Goal: Task Accomplishment & Management: Complete application form

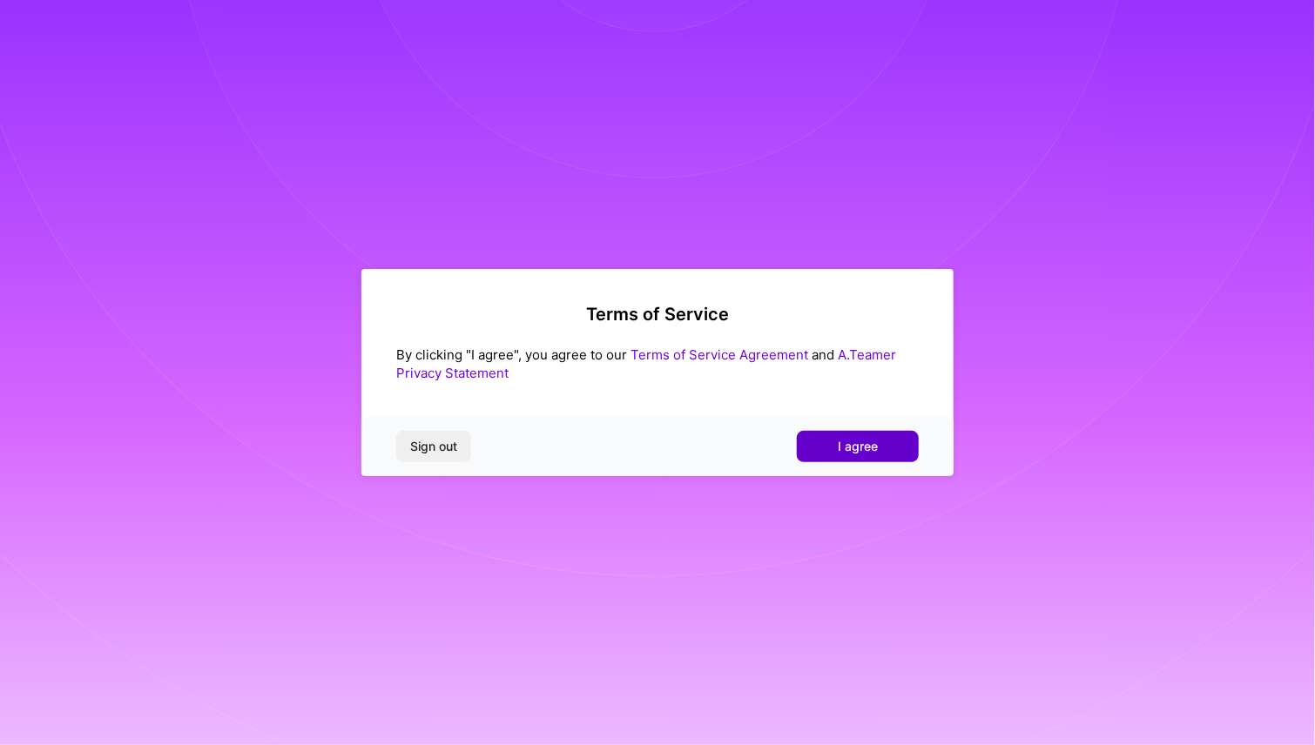
click at [871, 447] on span "I agree" at bounding box center [858, 446] width 40 height 17
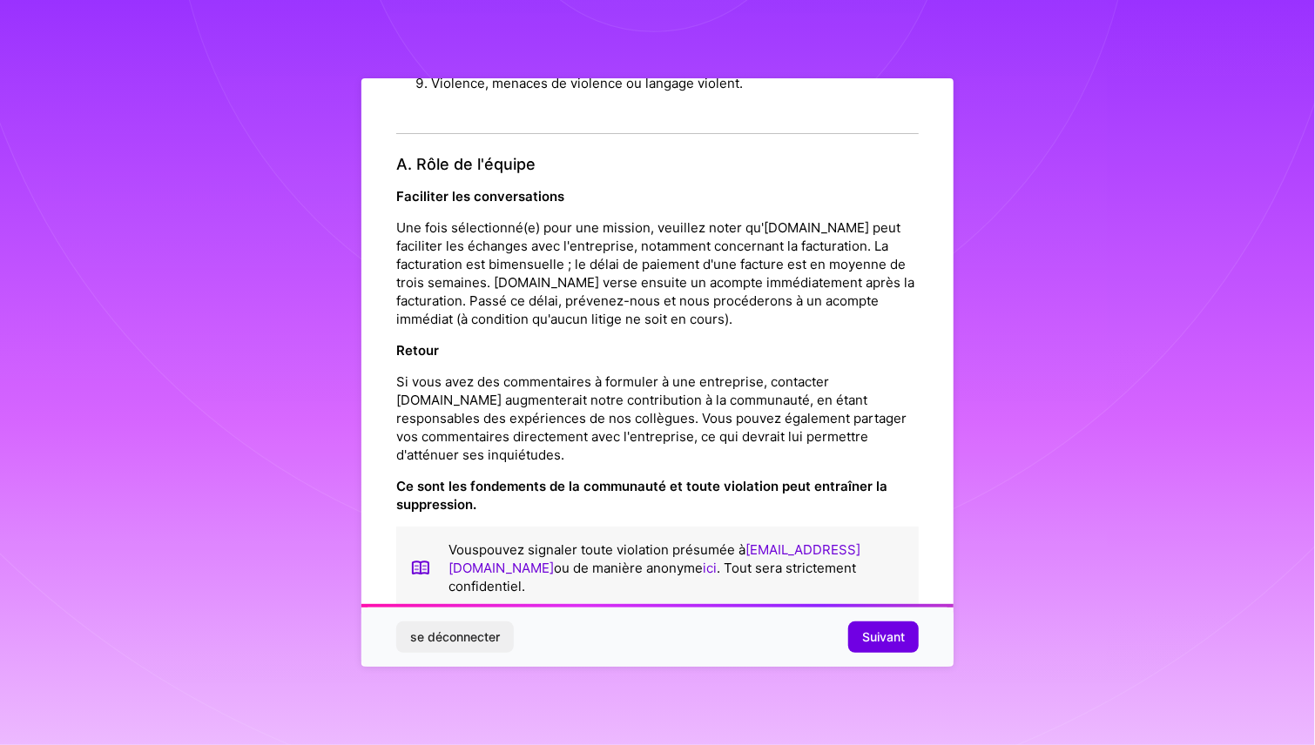
scroll to position [2062, 0]
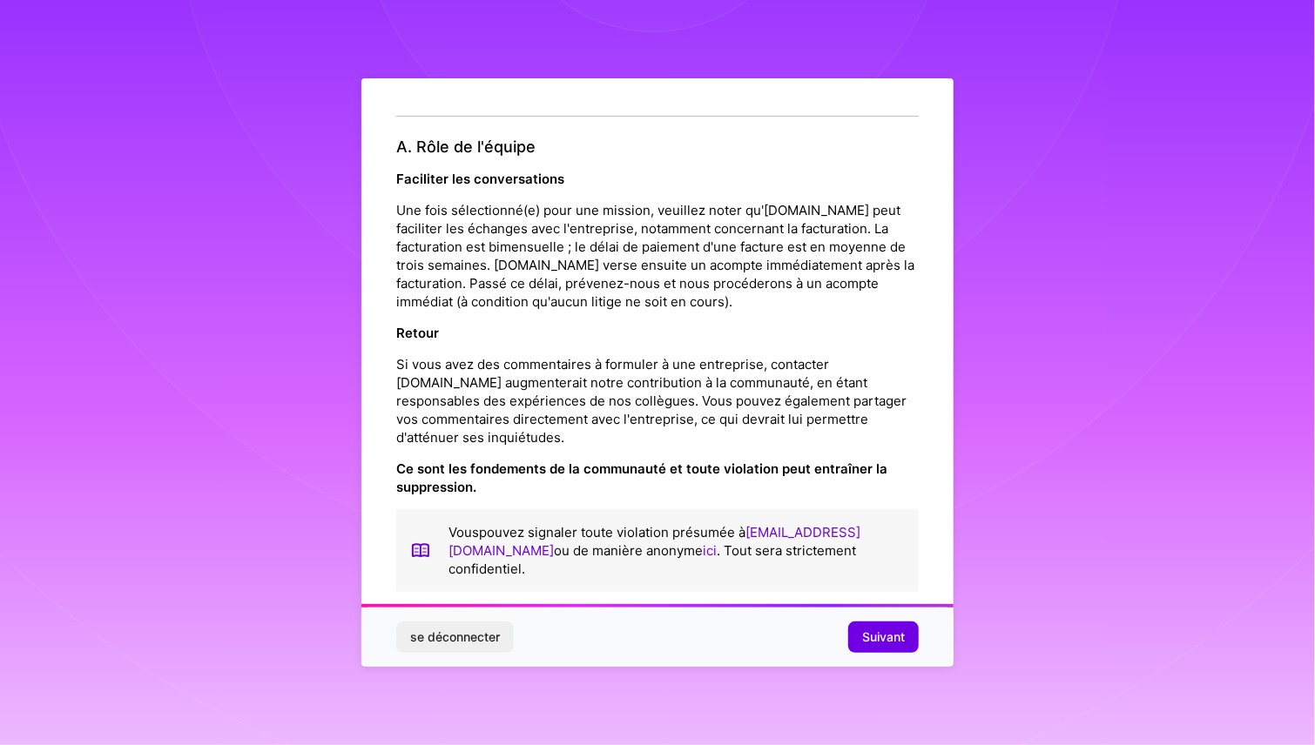
click at [897, 653] on div "se déconnecter Suivant" at bounding box center [657, 637] width 592 height 59
click at [896, 646] on button "Suivant" at bounding box center [883, 637] width 71 height 31
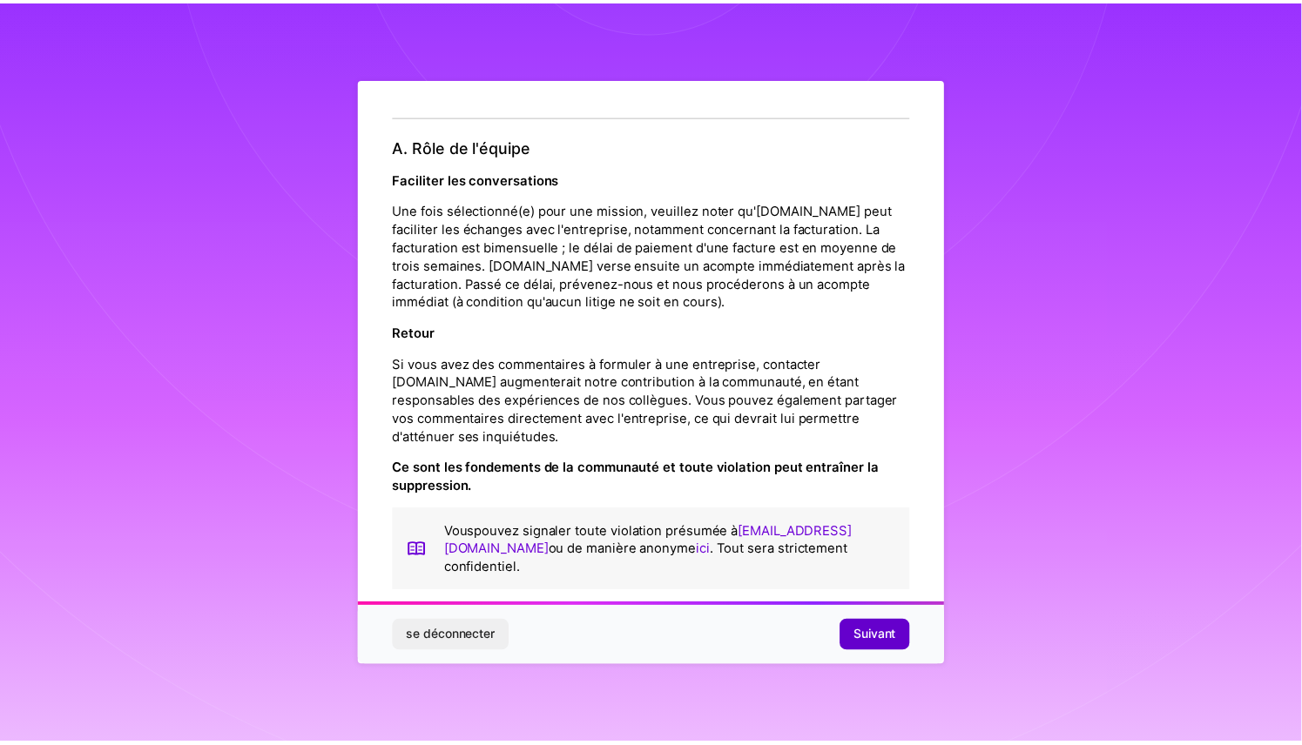
scroll to position [0, 0]
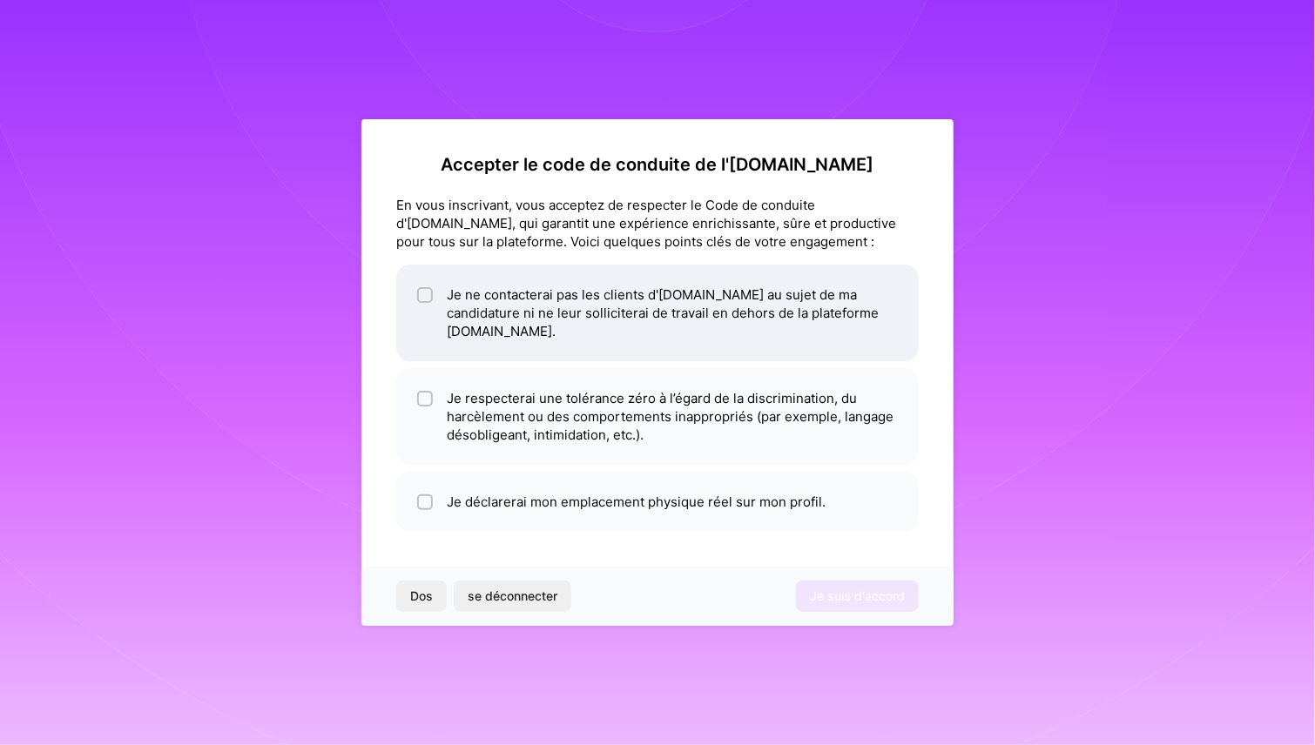
click at [421, 300] on input "checkbox" at bounding box center [427, 296] width 12 height 12
checkbox input "true"
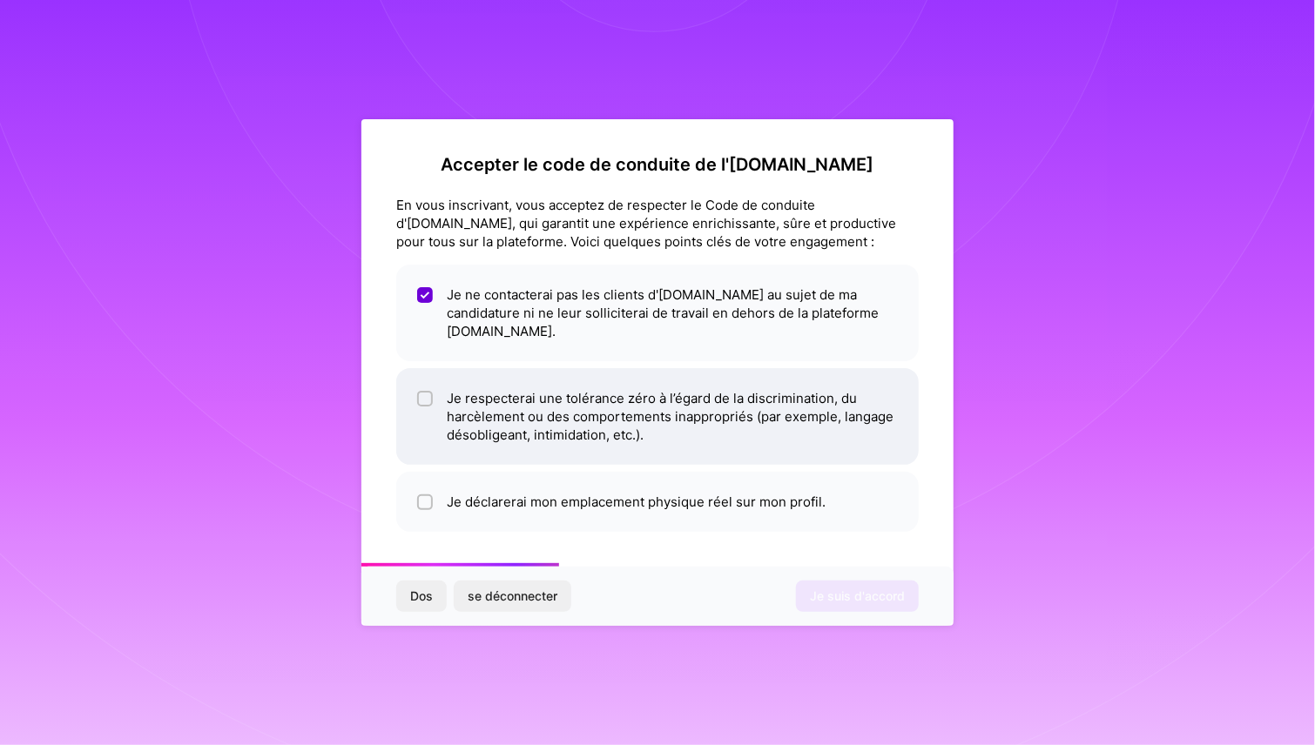
click at [427, 394] on input "checkbox" at bounding box center [427, 400] width 12 height 12
checkbox input "true"
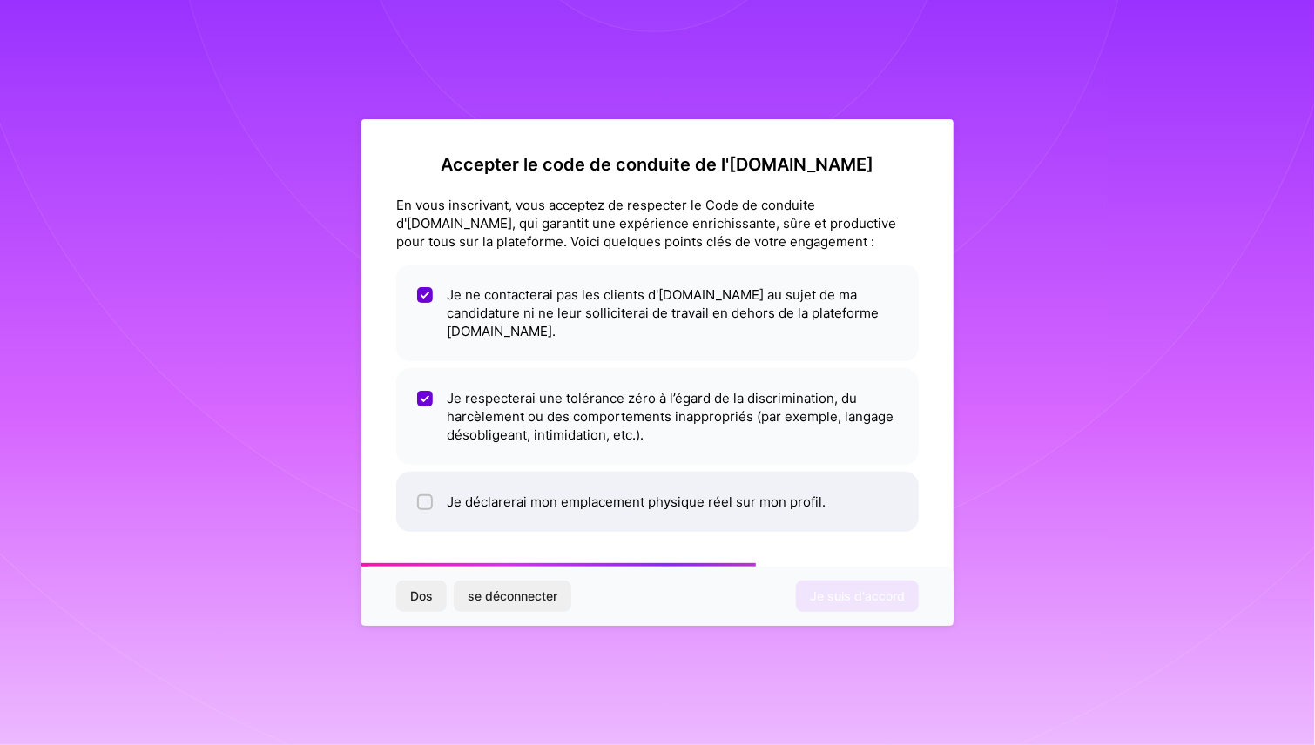
click at [430, 497] on input "checkbox" at bounding box center [427, 503] width 12 height 12
checkbox input "true"
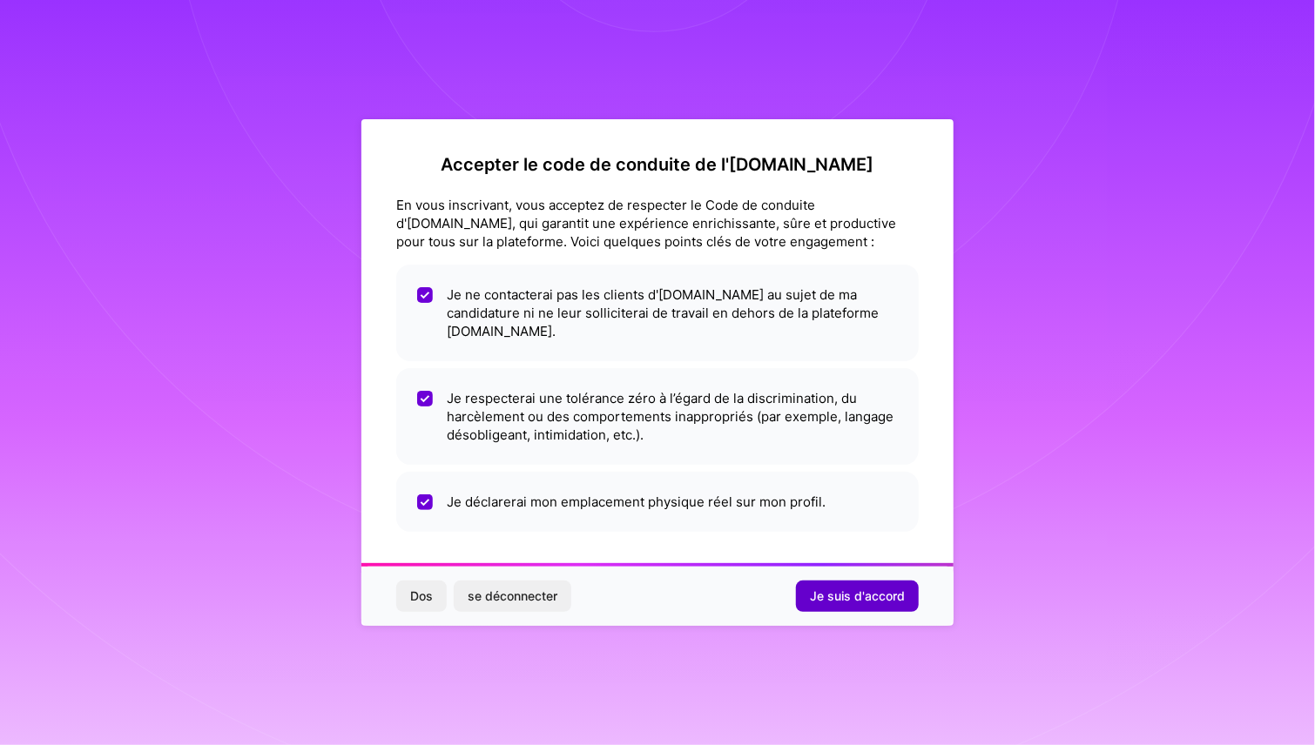
click at [840, 589] on font "Je suis d'accord" at bounding box center [857, 596] width 95 height 15
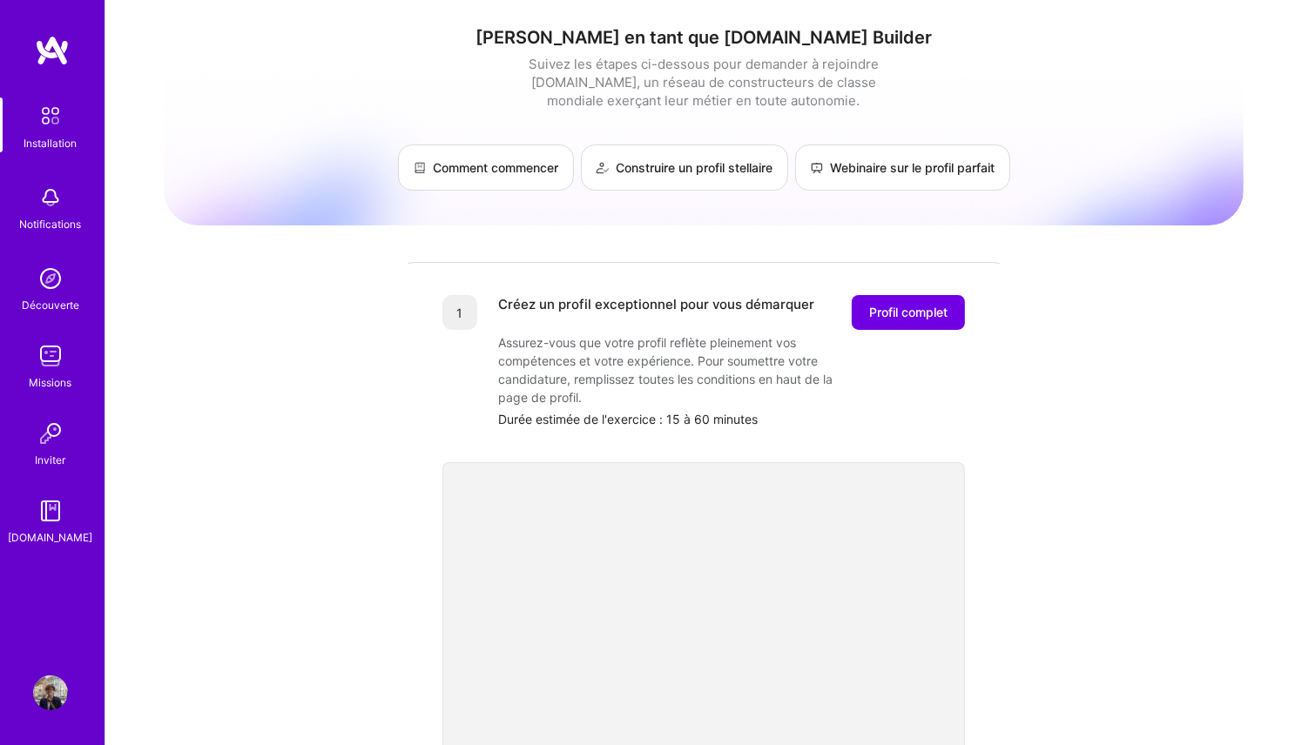
click at [343, 36] on h1 "[PERSON_NAME] en tant que [DOMAIN_NAME] Builder" at bounding box center [704, 37] width 1080 height 21
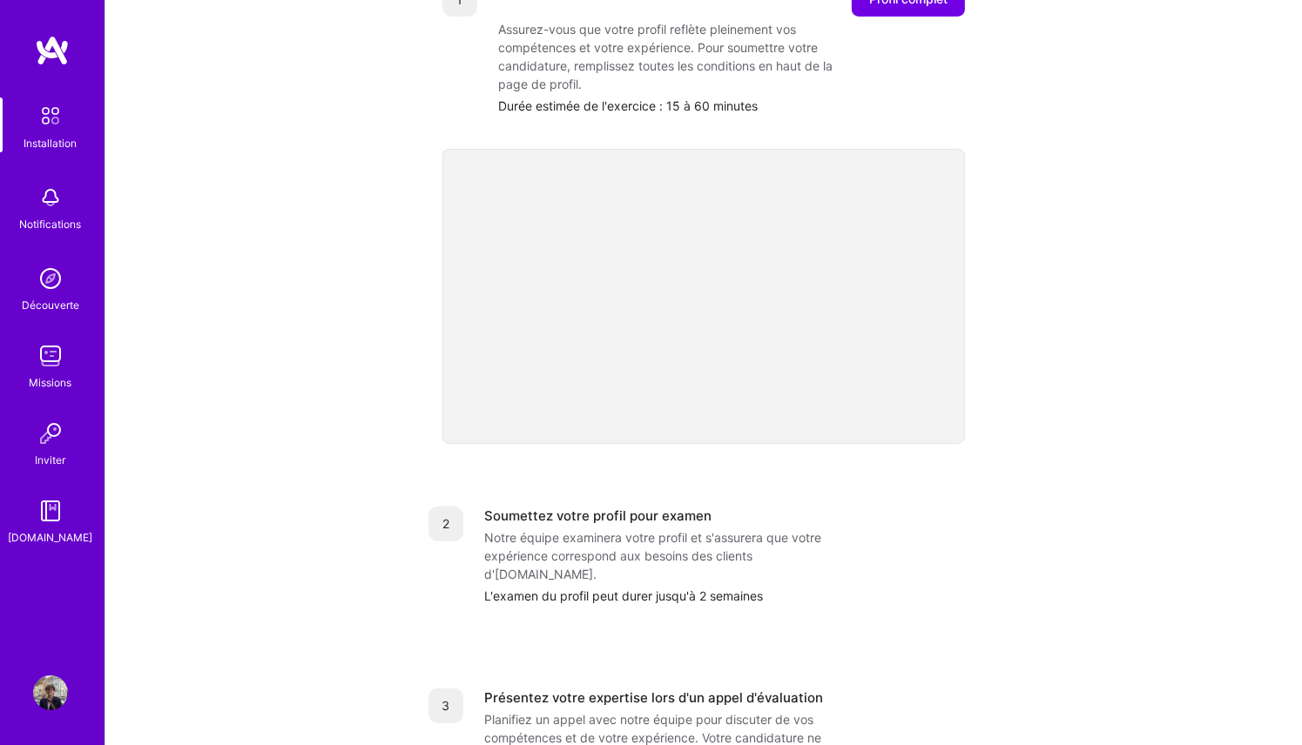
scroll to position [314, 0]
click at [1080, 171] on div "[PERSON_NAME] en tant que [DOMAIN_NAME] Builder Suivez les étapes ci-dessous po…" at bounding box center [704, 393] width 1080 height 1389
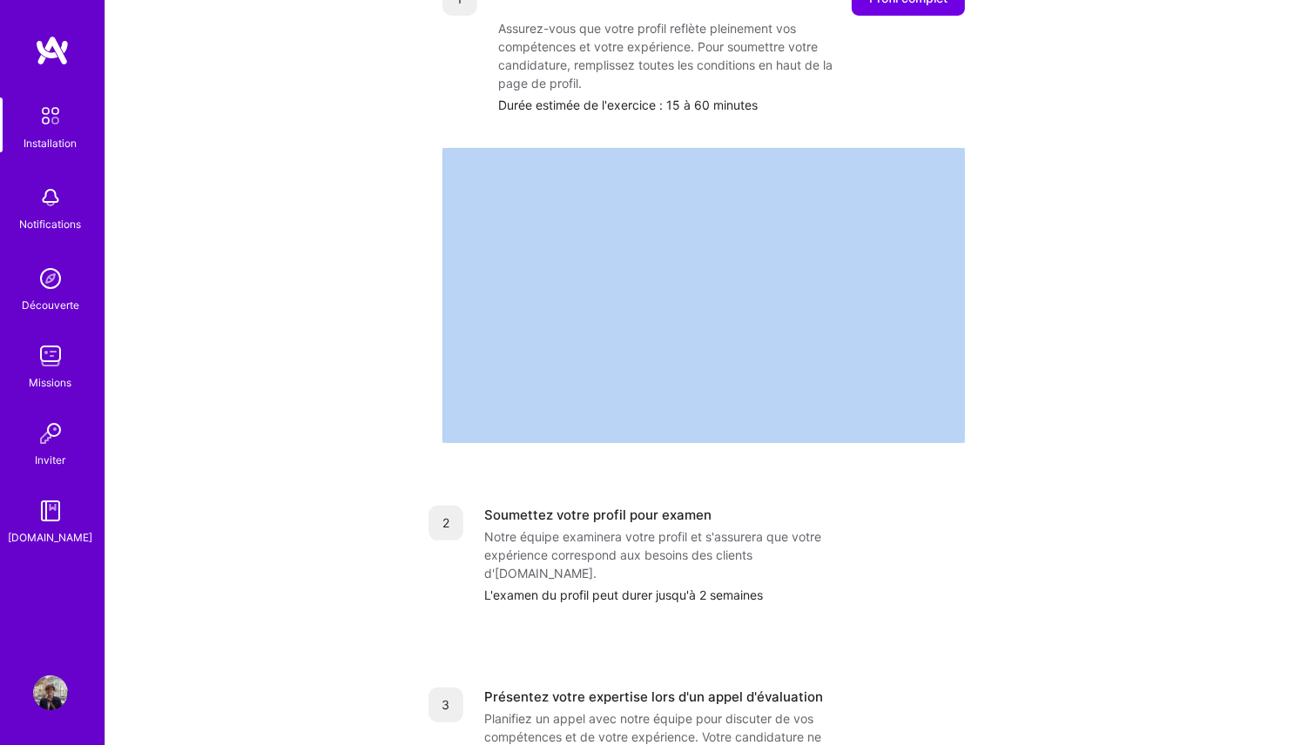
click at [1080, 171] on div "[PERSON_NAME] en tant que [DOMAIN_NAME] Builder Suivez les étapes ci-dessous po…" at bounding box center [704, 393] width 1080 height 1389
click at [341, 363] on div "[PERSON_NAME] en tant que [DOMAIN_NAME] Builder Suivez les étapes ci-dessous po…" at bounding box center [704, 393] width 1080 height 1389
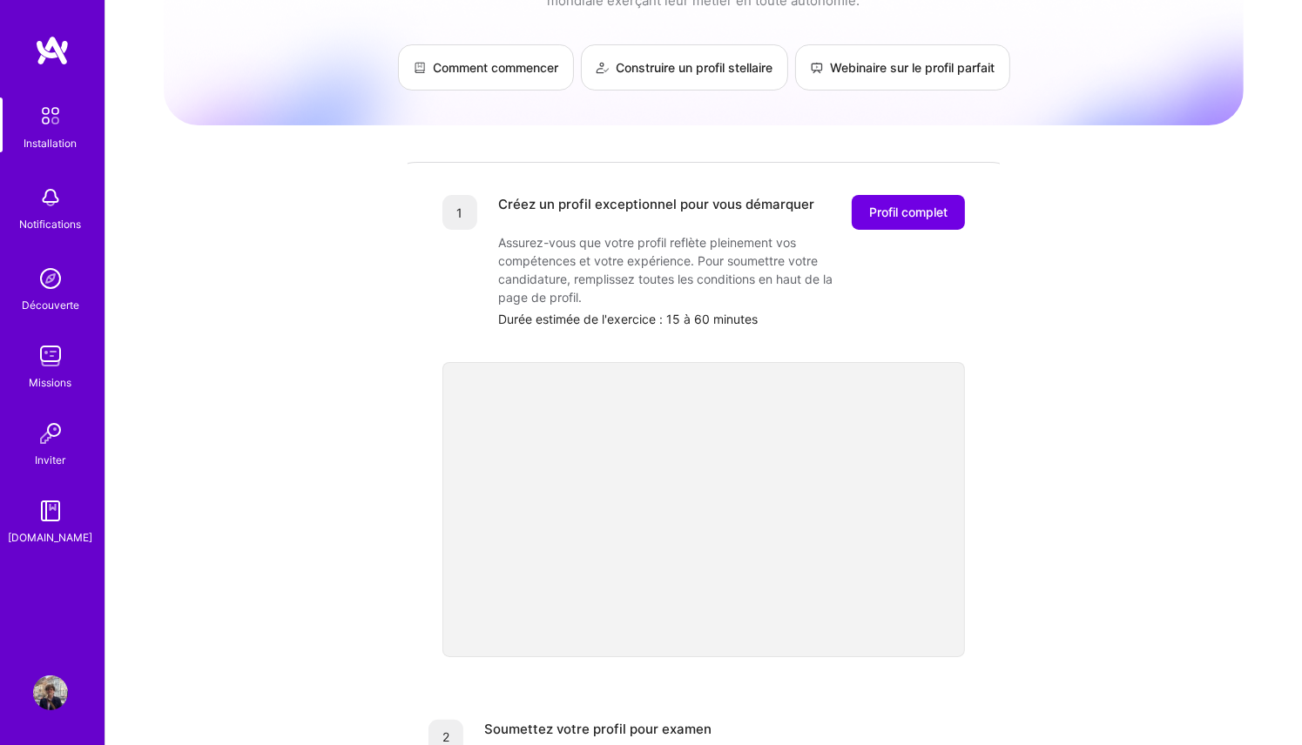
scroll to position [103, 0]
